Goal: Book appointment/travel/reservation

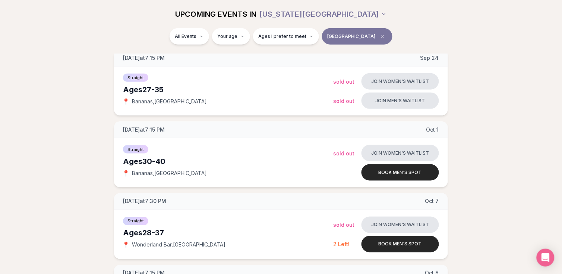
scroll to position [186, 0]
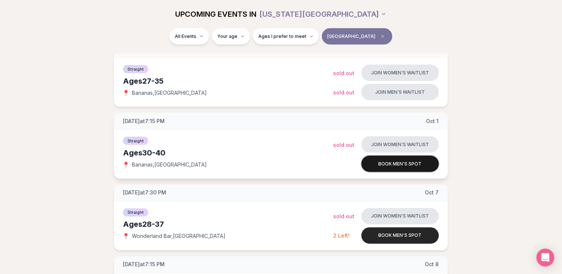
click at [390, 163] on button "Book men's spot" at bounding box center [399, 164] width 77 height 16
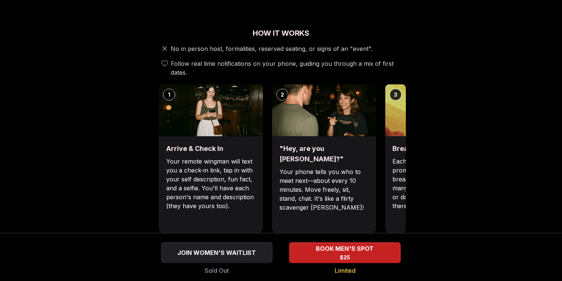
scroll to position [279, 0]
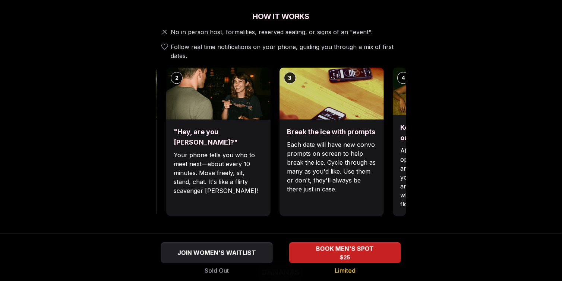
click at [233, 140] on div ""Hey, are you [PERSON_NAME]?" Your phone tells you who to meet next—about every…" at bounding box center [218, 168] width 104 height 97
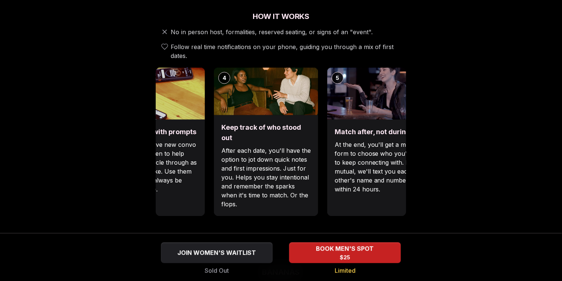
click at [197, 147] on div "Break the ice with prompts Each date will have new convo prompts on screen to h…" at bounding box center [153, 168] width 104 height 97
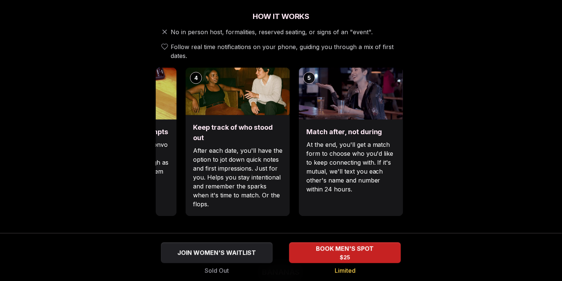
click at [452, 144] on div "Luvvly Speed Dating [DATE] Age Range 30 - 40 Orientation Straight Evening 7:15 …" at bounding box center [280, 227] width 509 height 934
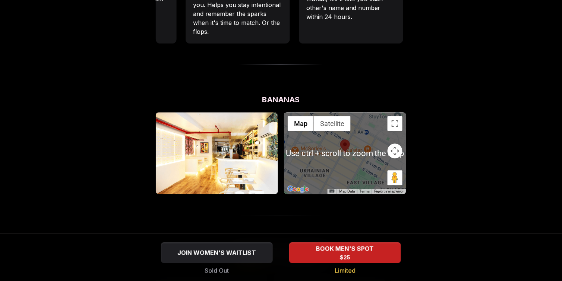
scroll to position [465, 0]
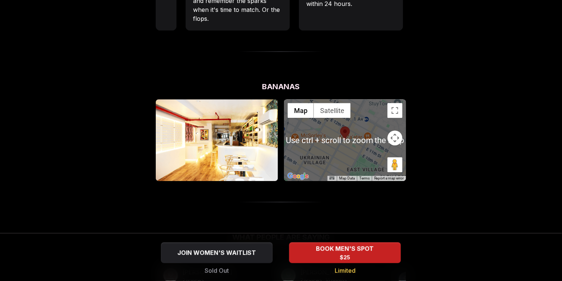
click at [233, 133] on img at bounding box center [217, 140] width 122 height 82
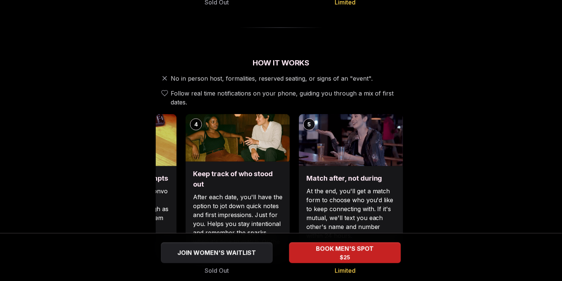
scroll to position [0, 0]
